Goal: Information Seeking & Learning: Stay updated

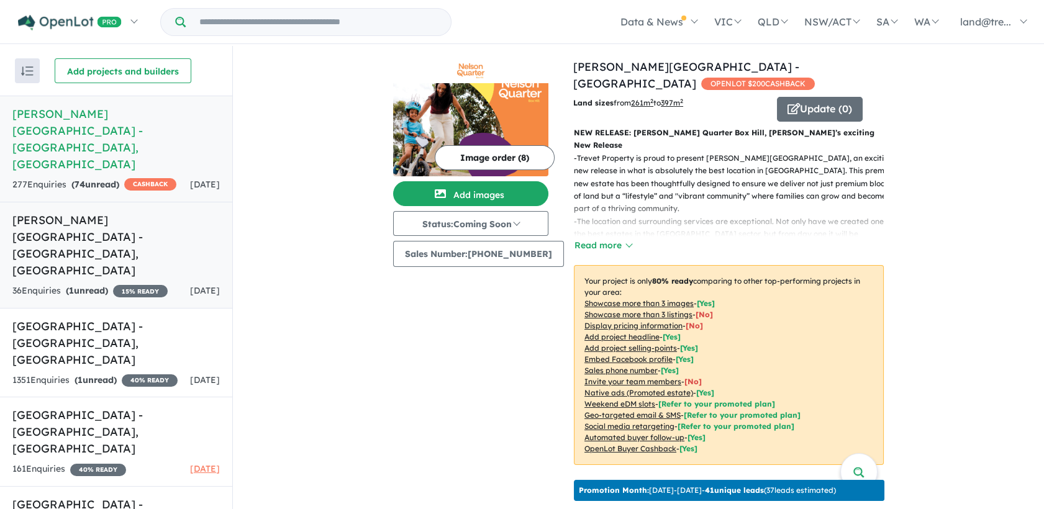
click at [178, 212] on h5 "[PERSON_NAME] [GEOGRAPHIC_DATA] - [GEOGRAPHIC_DATA] , [GEOGRAPHIC_DATA]" at bounding box center [115, 245] width 207 height 67
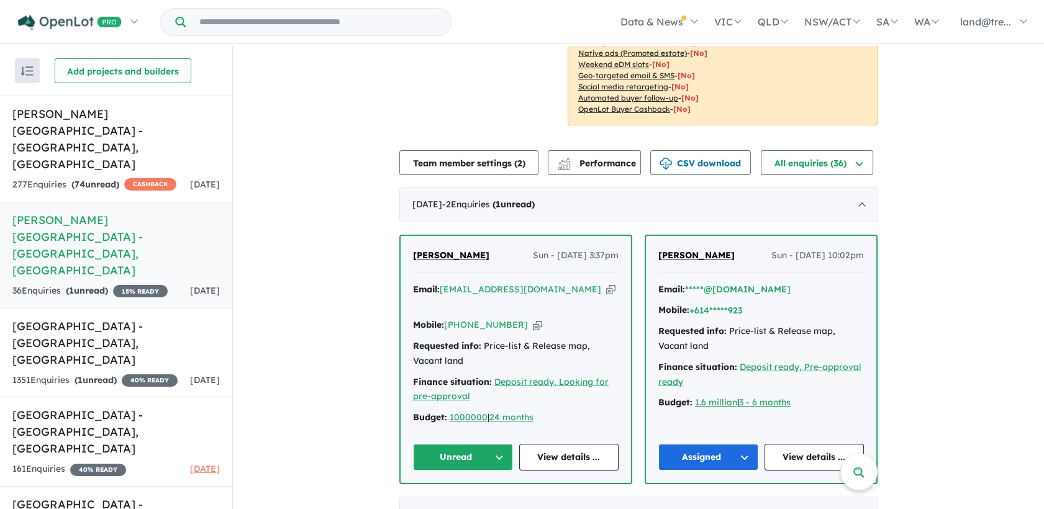
scroll to position [214, 0]
click at [606, 192] on div "[DATE] - 2 Enquir ies ( 1 unread)" at bounding box center [638, 204] width 478 height 35
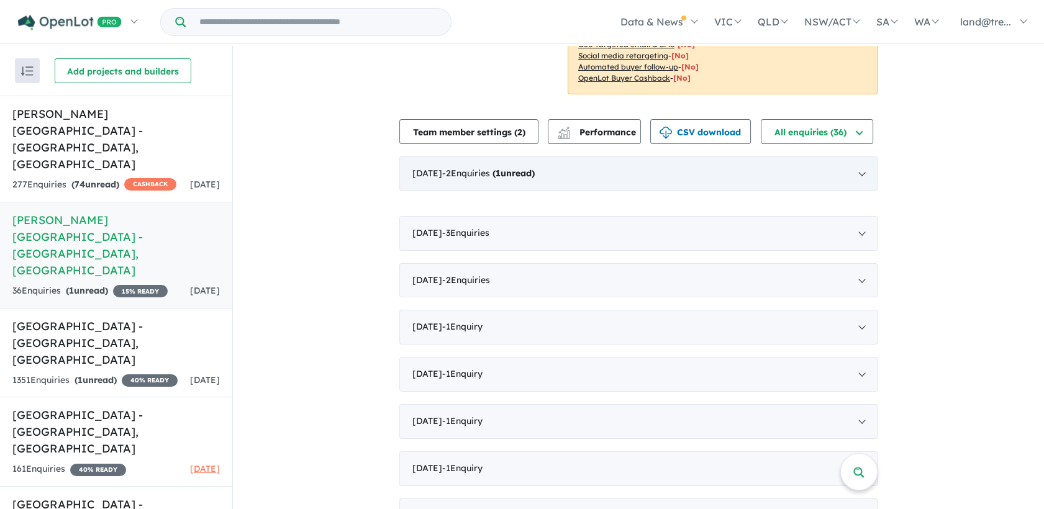
scroll to position [243, 0]
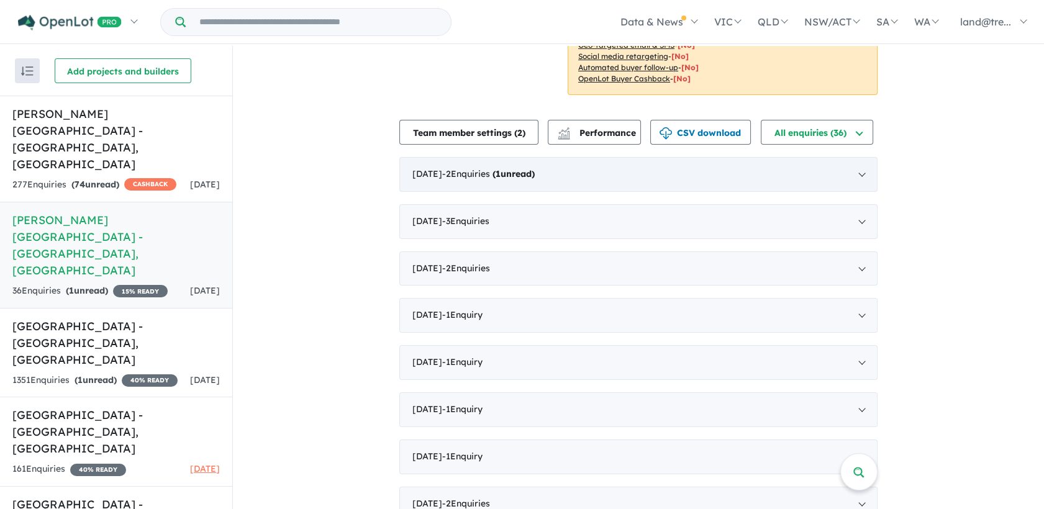
click at [730, 157] on div "[DATE] - 2 Enquir ies ( 1 unread)" at bounding box center [638, 174] width 478 height 35
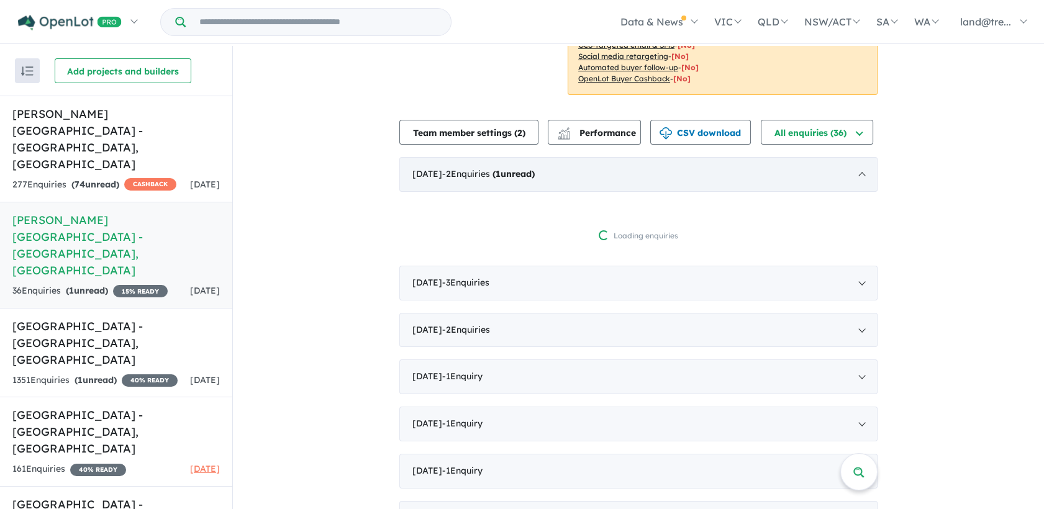
scroll to position [1, 0]
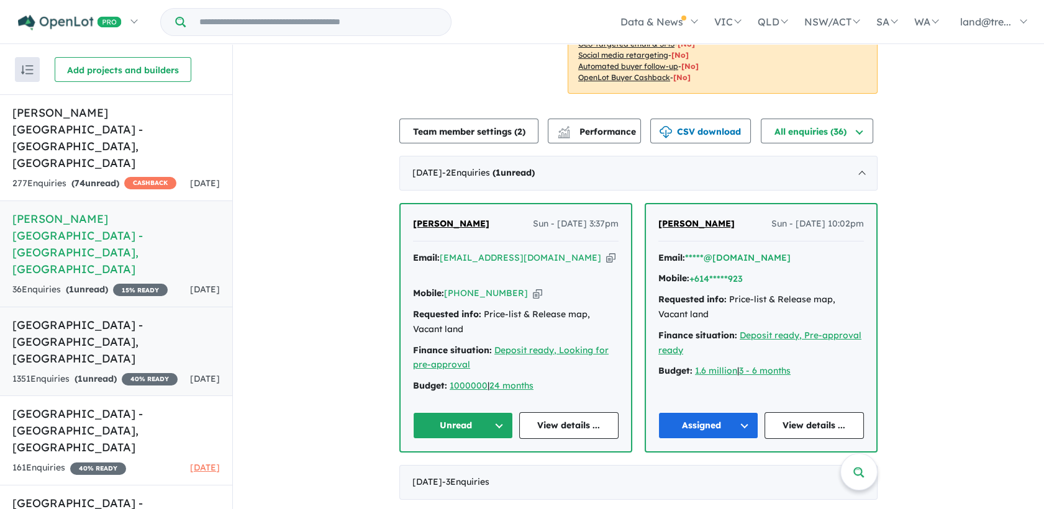
click at [135, 372] on div "1351 Enquir ies ( 1 unread) 40 % READY" at bounding box center [94, 379] width 165 height 15
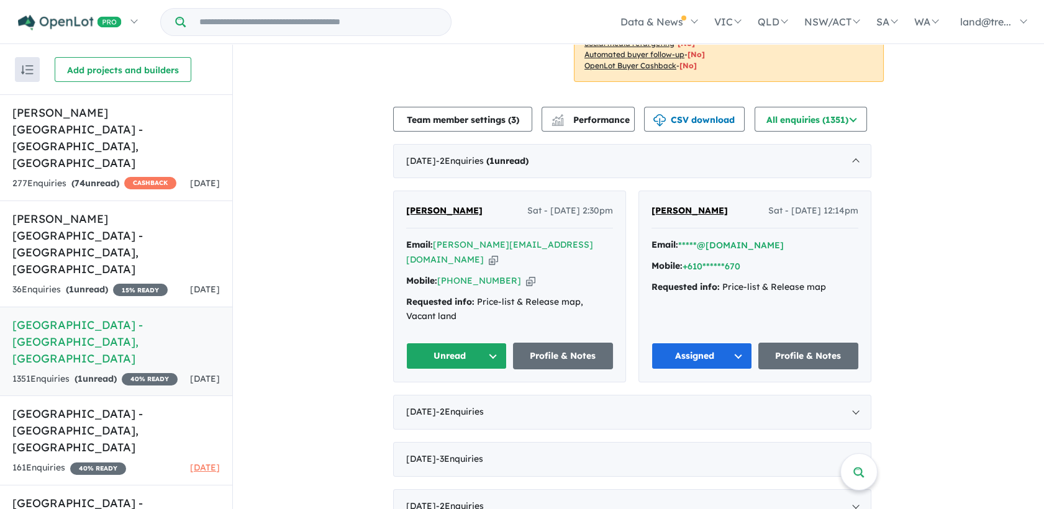
scroll to position [378, 0]
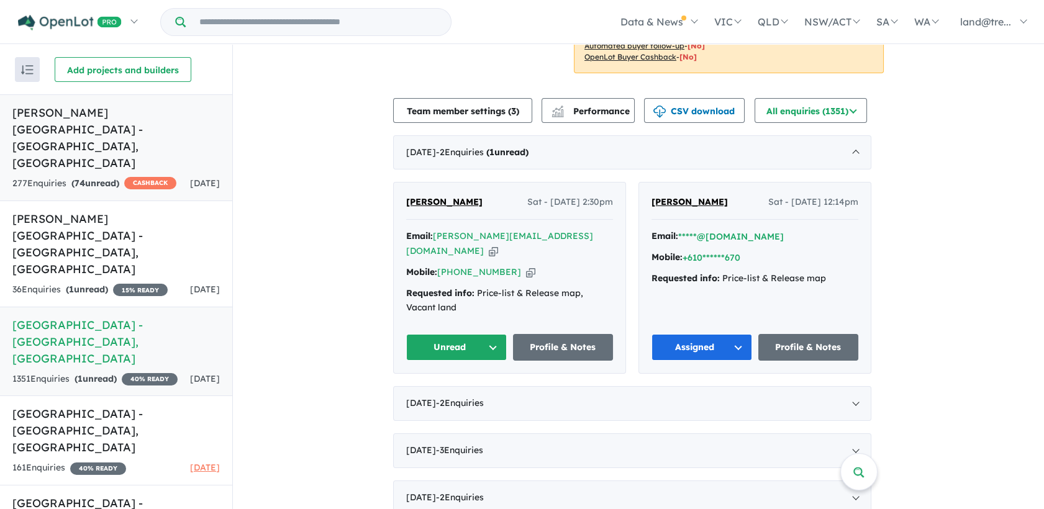
click at [159, 141] on link "[PERSON_NAME][GEOGRAPHIC_DATA] - [GEOGRAPHIC_DATA] Enquir ies ( 74 unread) CASH…" at bounding box center [116, 147] width 232 height 107
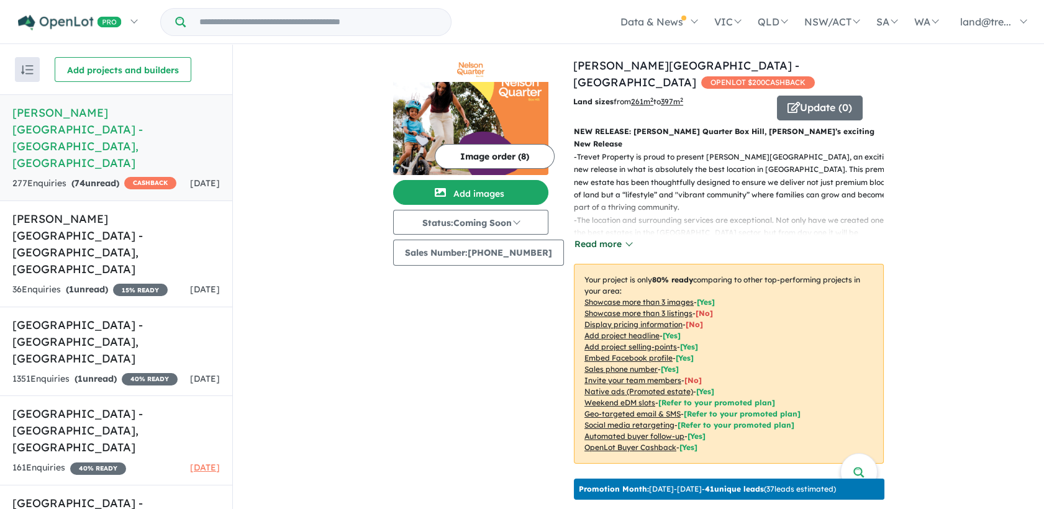
click at [594, 237] on button "Read more" at bounding box center [603, 244] width 58 height 14
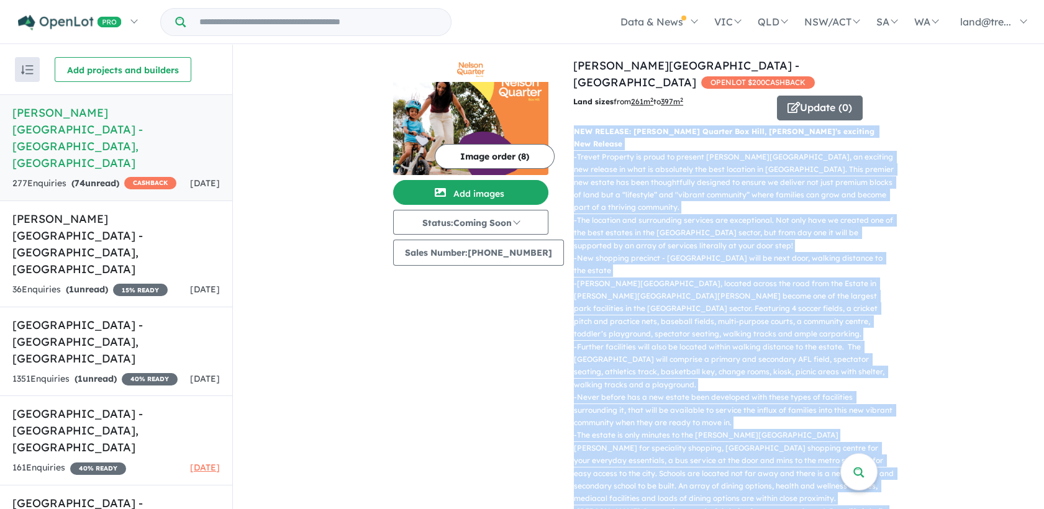
drag, startPoint x: 830, startPoint y: 301, endPoint x: 564, endPoint y: 115, distance: 324.0
click at [564, 125] on div "NEW RELEASE: [PERSON_NAME][GEOGRAPHIC_DATA], [PERSON_NAME]’s exciting New Relea…" at bounding box center [724, 466] width 320 height 682
copy div "LOR IPSUMDO: Sitame Consect Adi Elit, Seddoe’t incididu Utl Etdolor - Magnaa En…"
